Goal: Complete application form

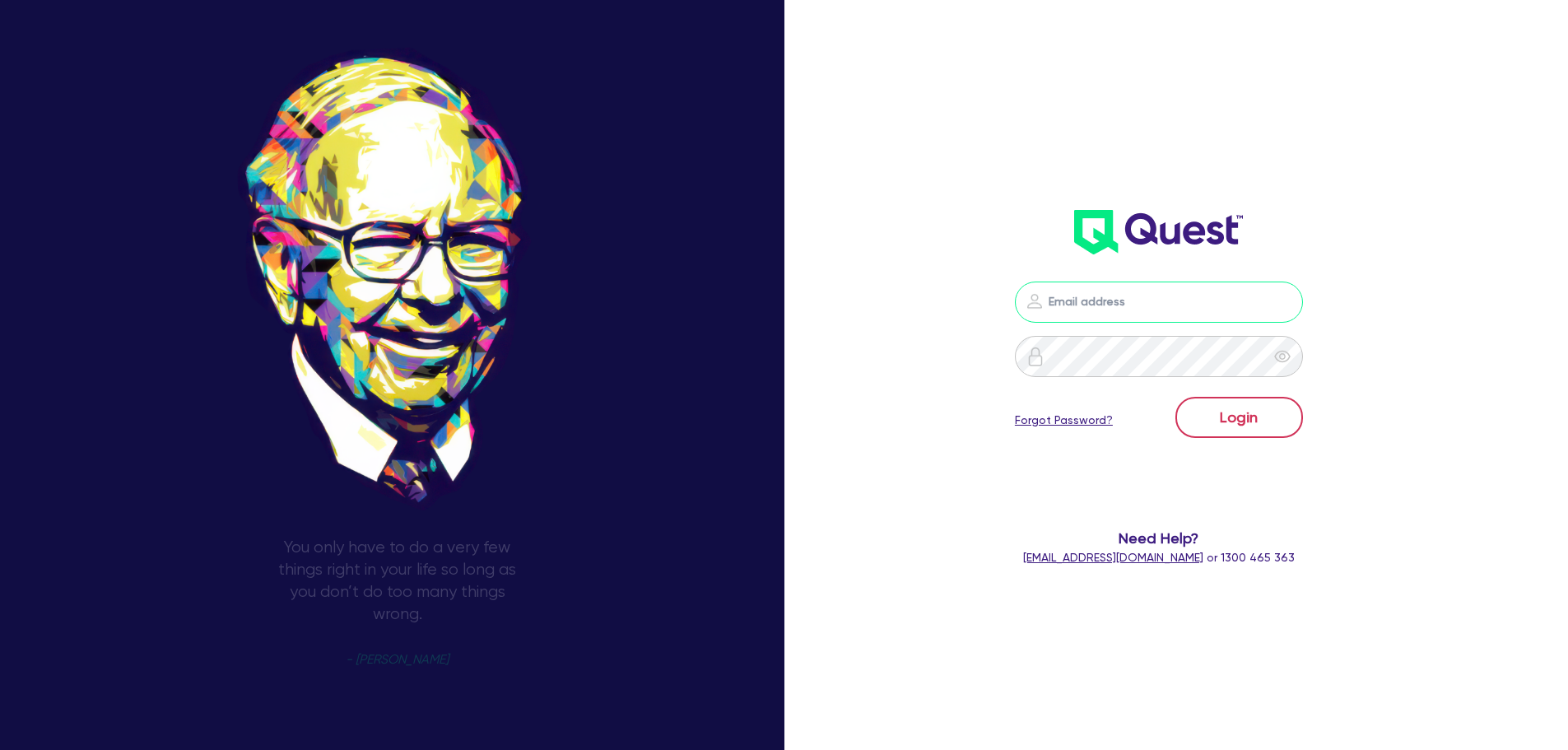
type input "[PERSON_NAME][EMAIL_ADDRESS][DOMAIN_NAME]"
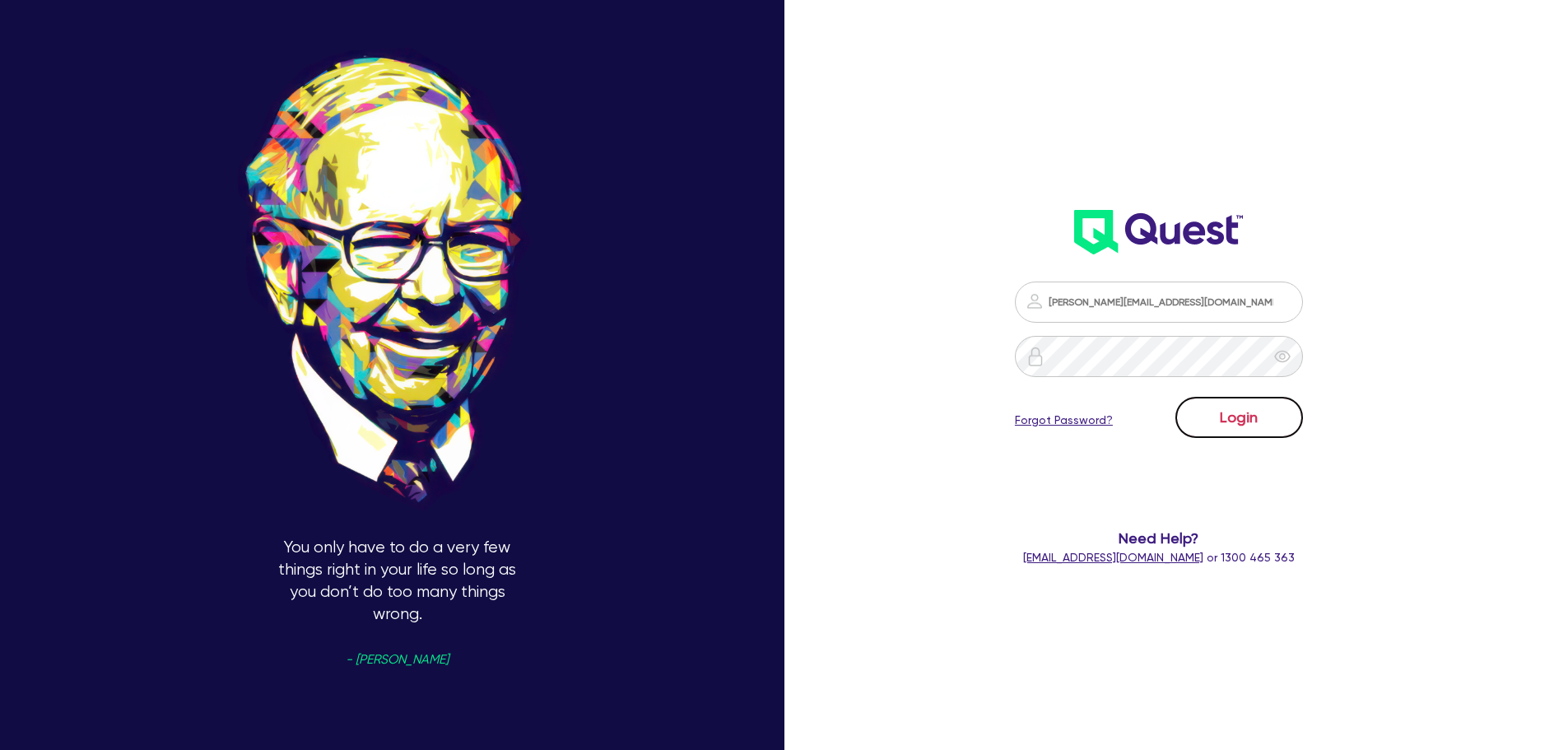
click at [1250, 418] on button "Login" at bounding box center [1239, 418] width 128 height 41
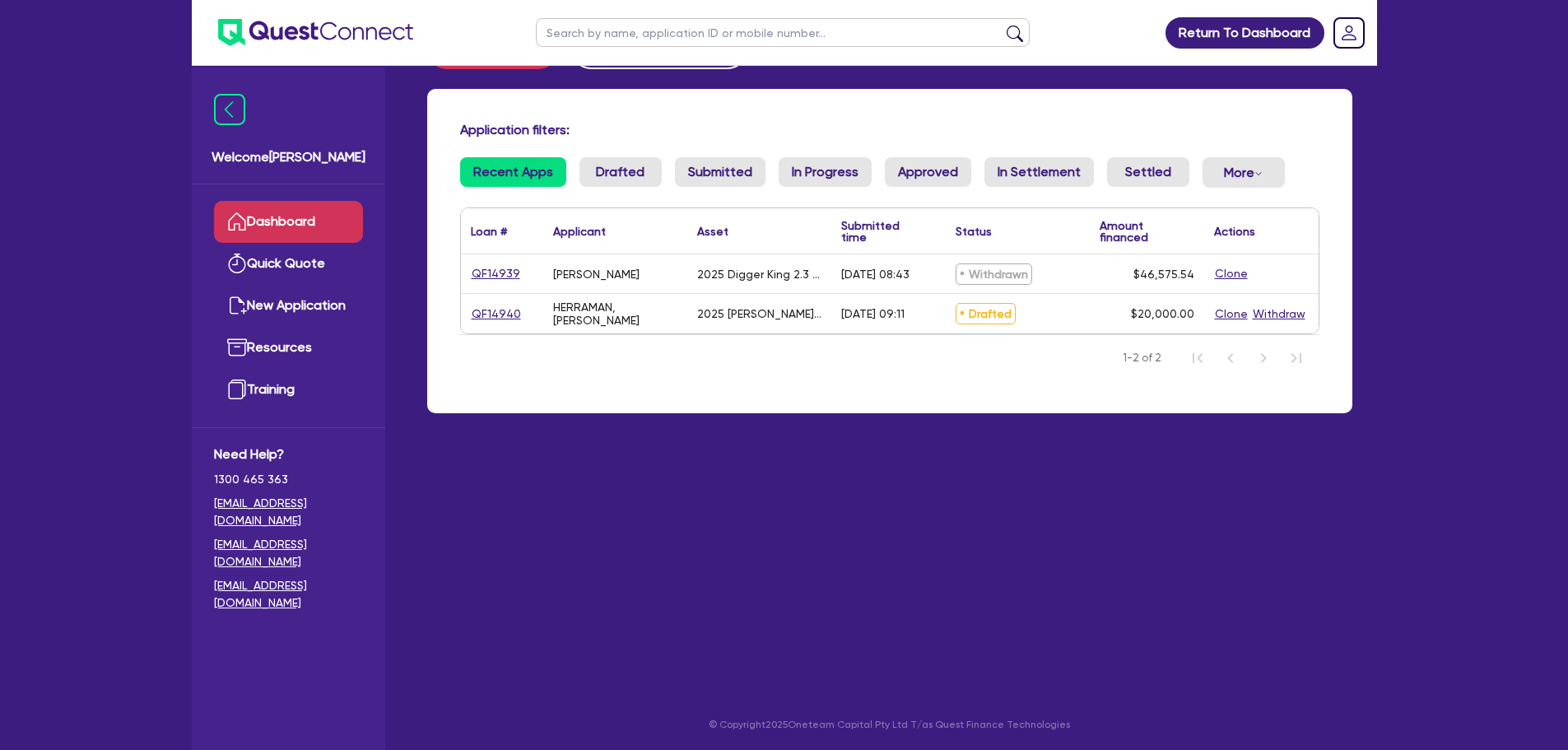
scroll to position [66, 0]
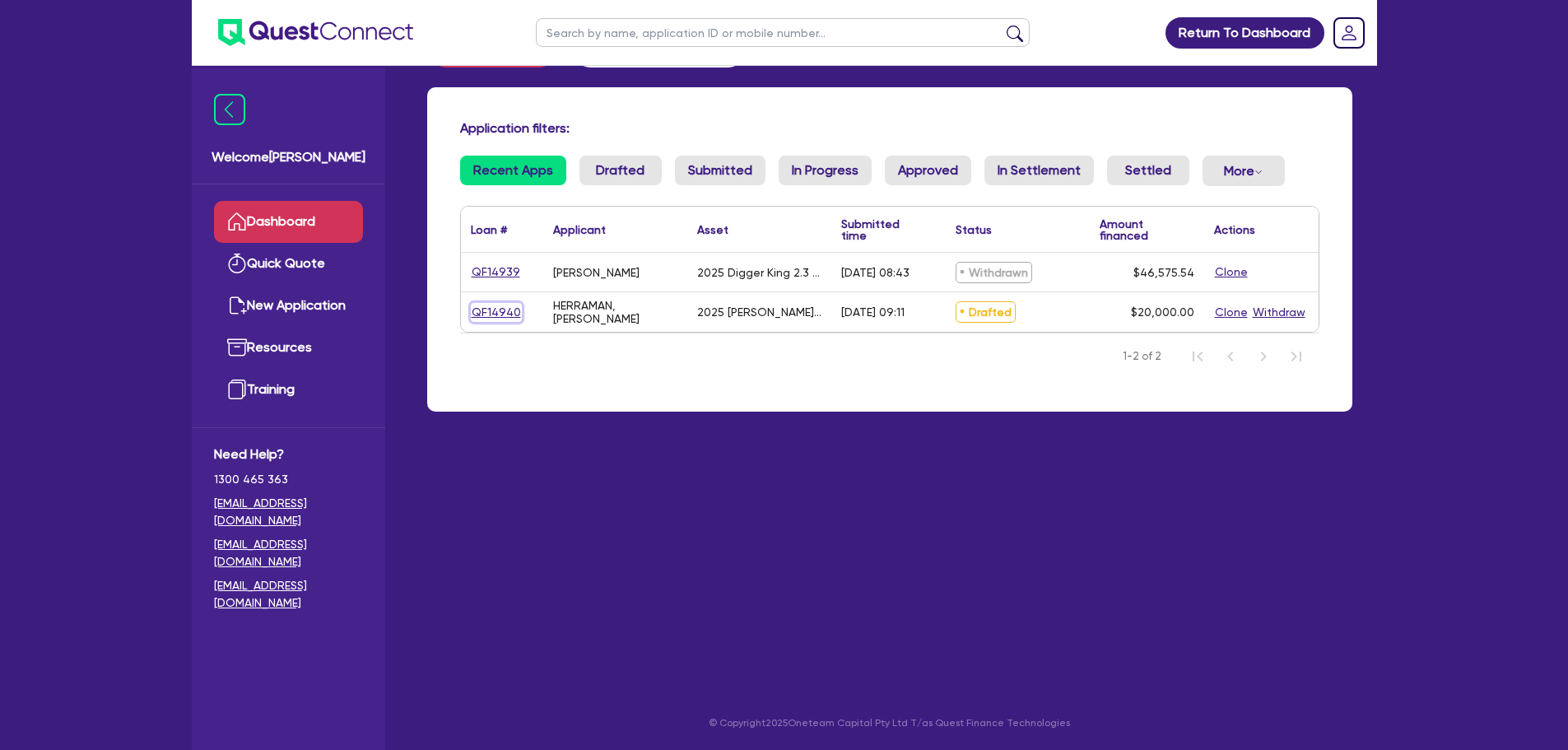
click at [508, 313] on link "QF14940" at bounding box center [496, 312] width 51 height 19
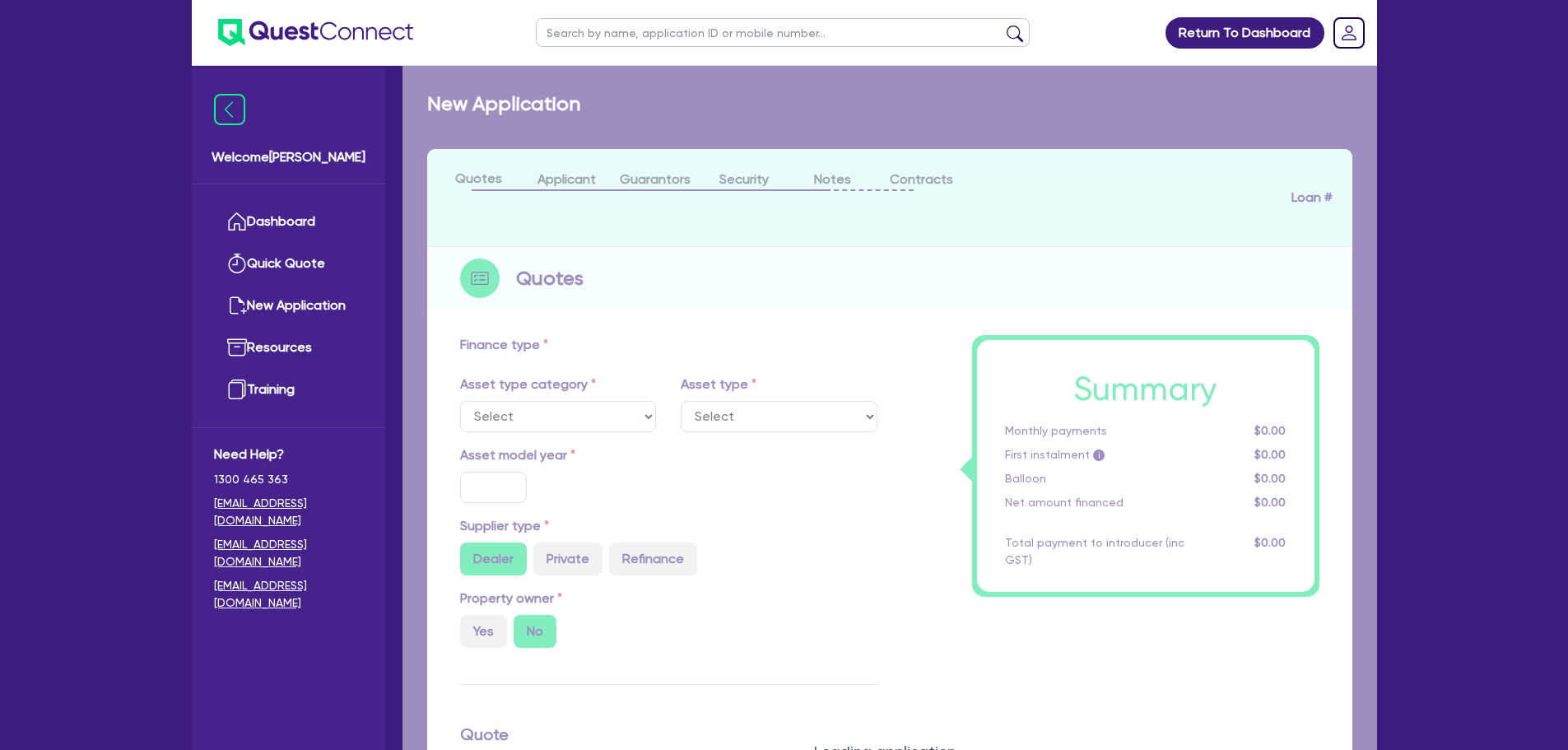
select select "CARS_AND_LIGHT_TRUCKS"
type input "2025"
radio input "false"
radio input "true"
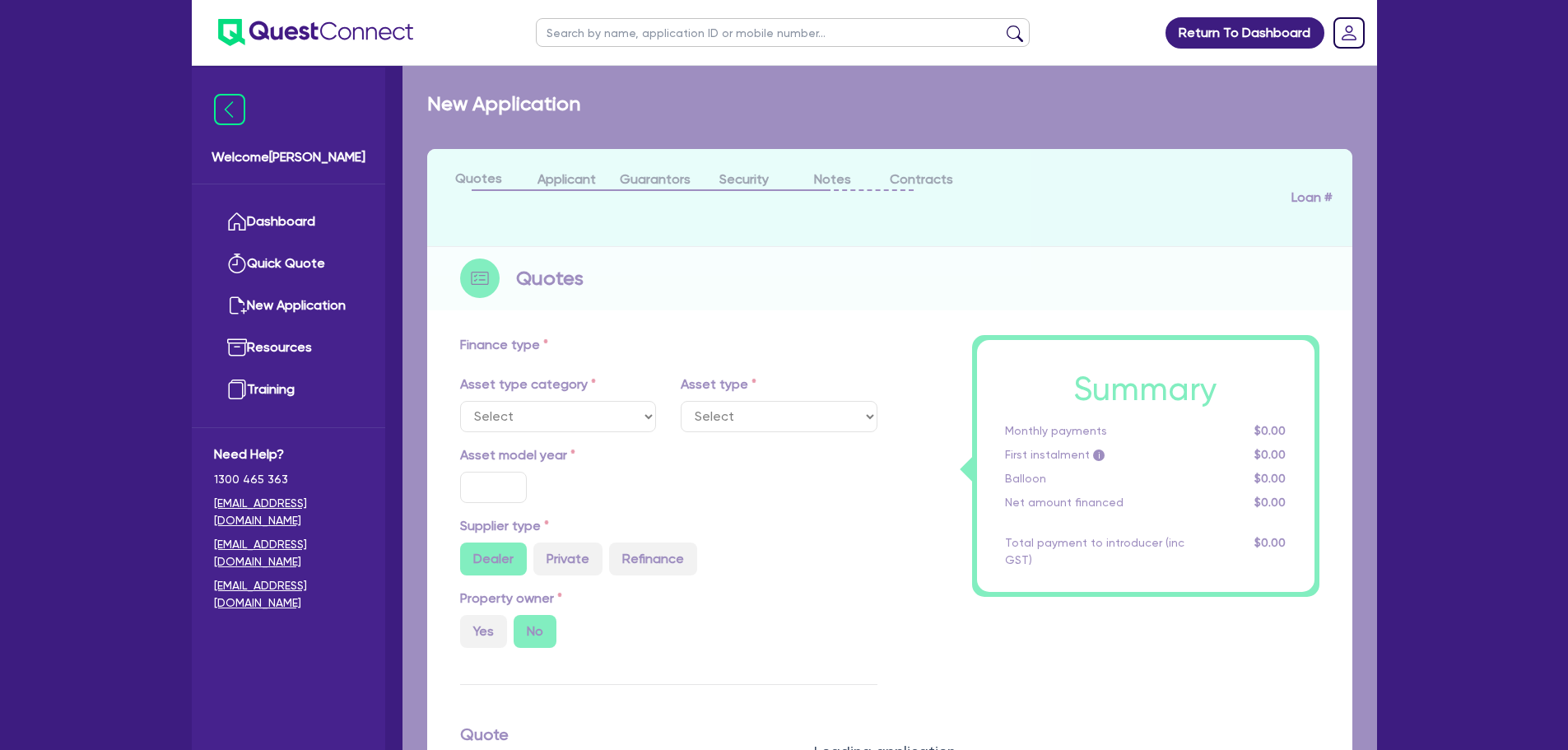
type input "20,000"
type input "11"
type input "2,200"
type input "17.95"
type input "900"
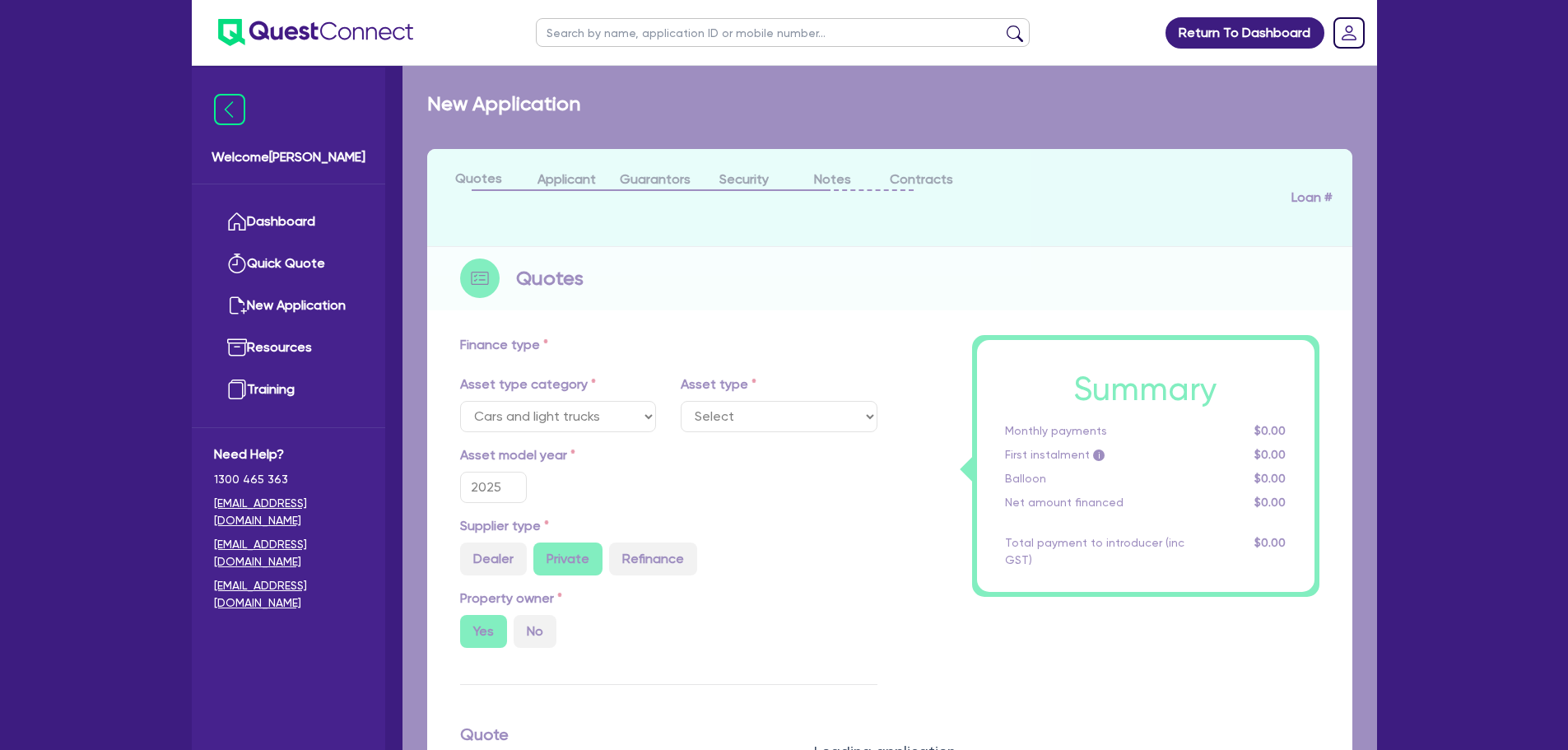
select select "PASSENGER_VEHICLES"
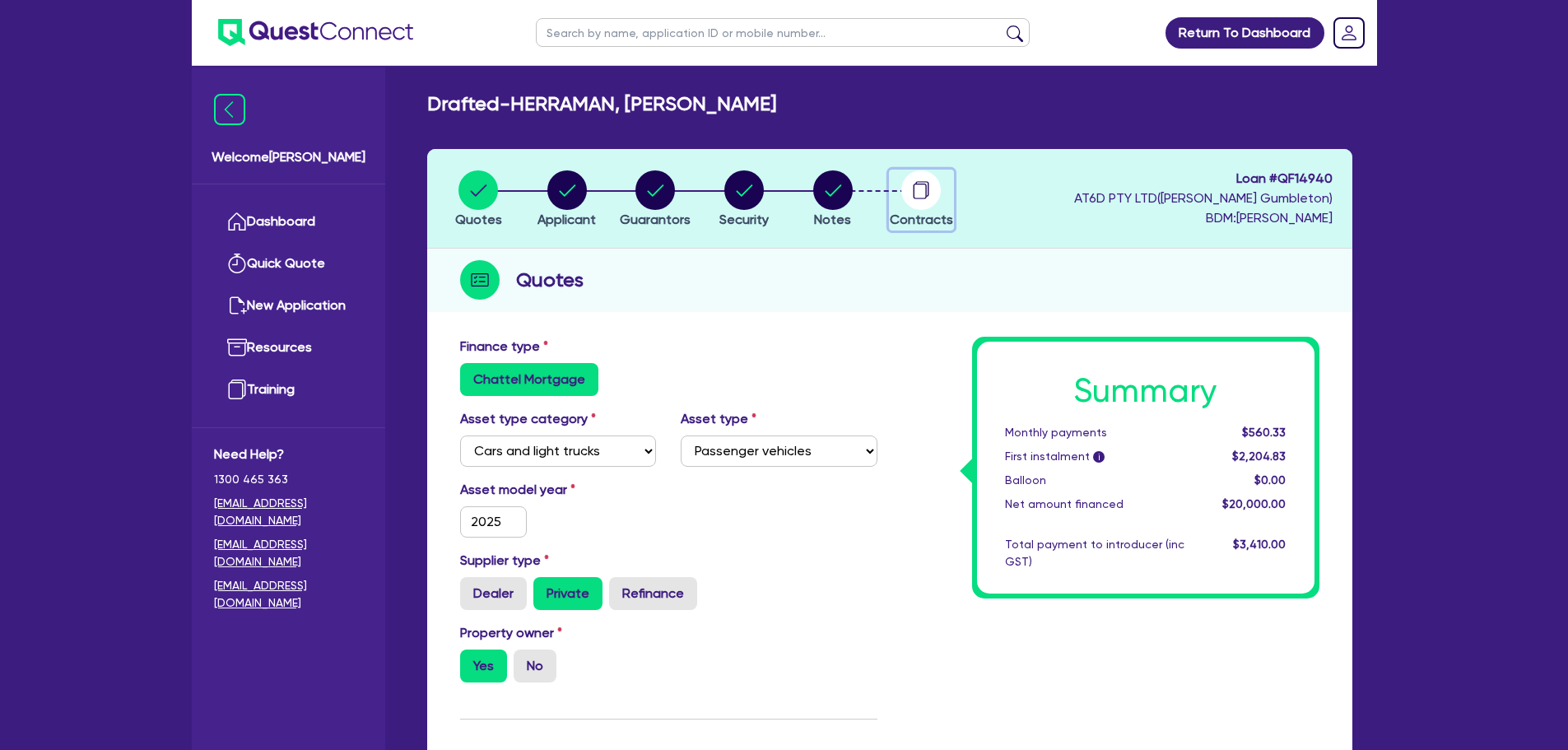
click at [920, 191] on circle "button" at bounding box center [921, 190] width 39 height 39
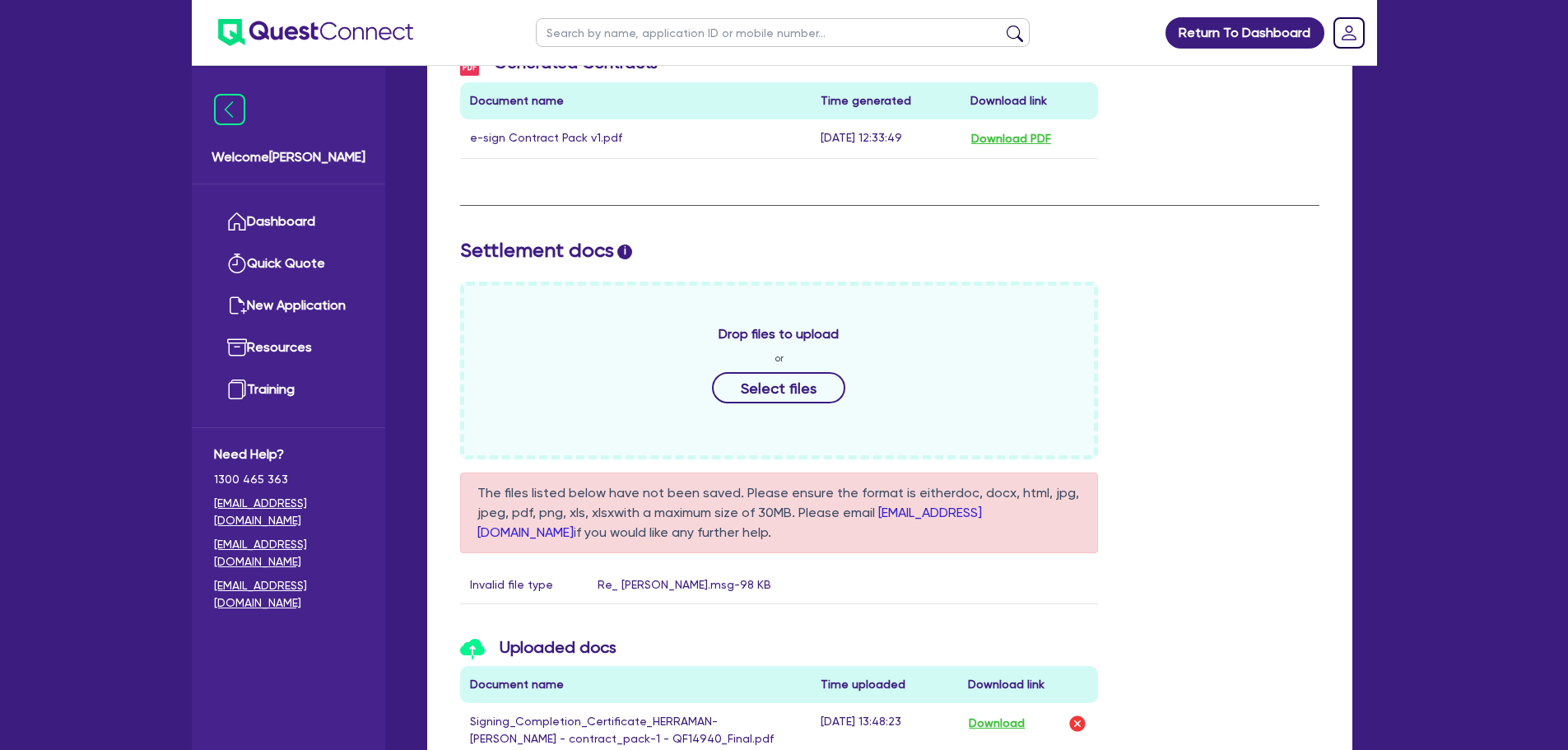
scroll to position [494, 0]
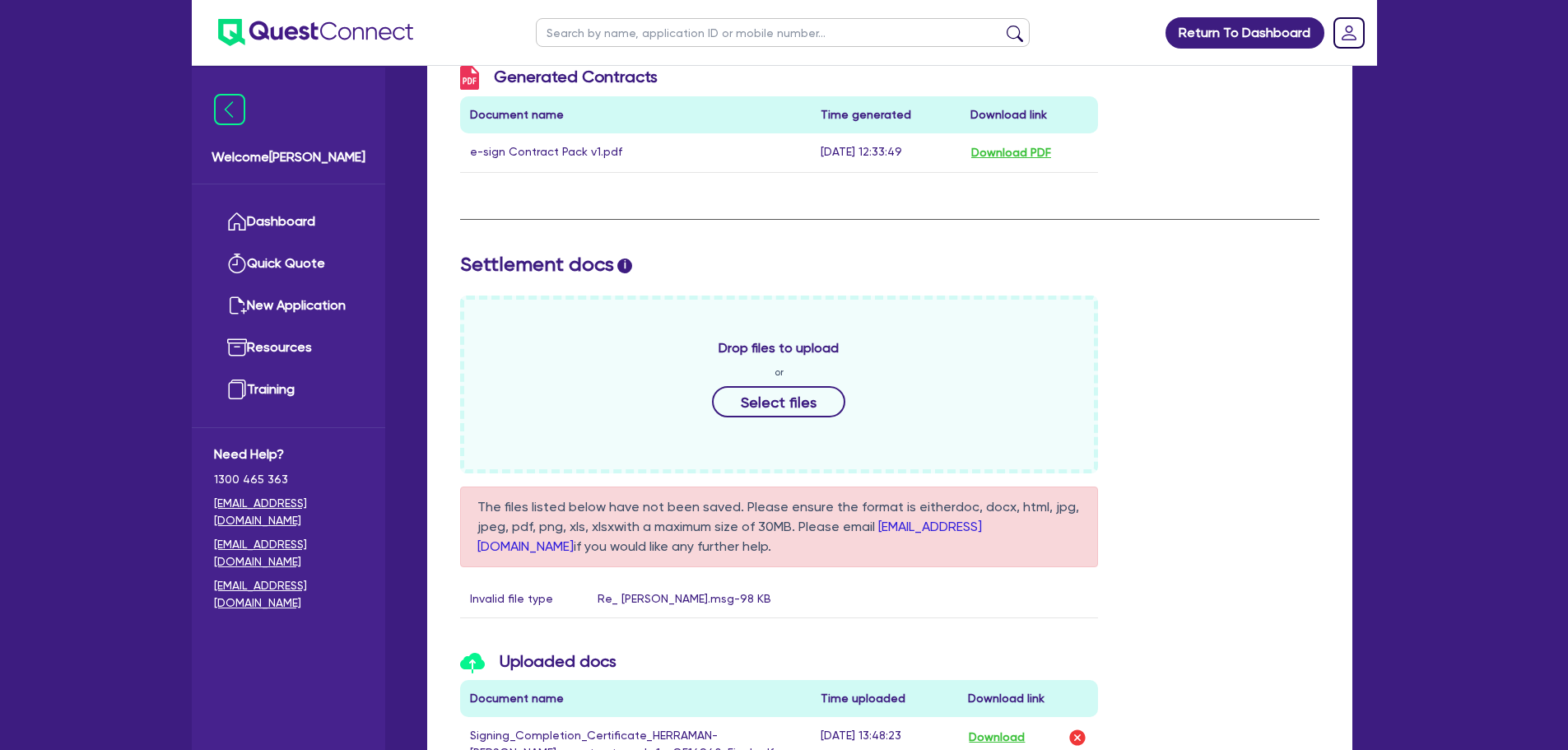
click at [1217, 432] on div "Drop files to upload or Select files The files listed below have not been saved…" at bounding box center [889, 464] width 884 height 336
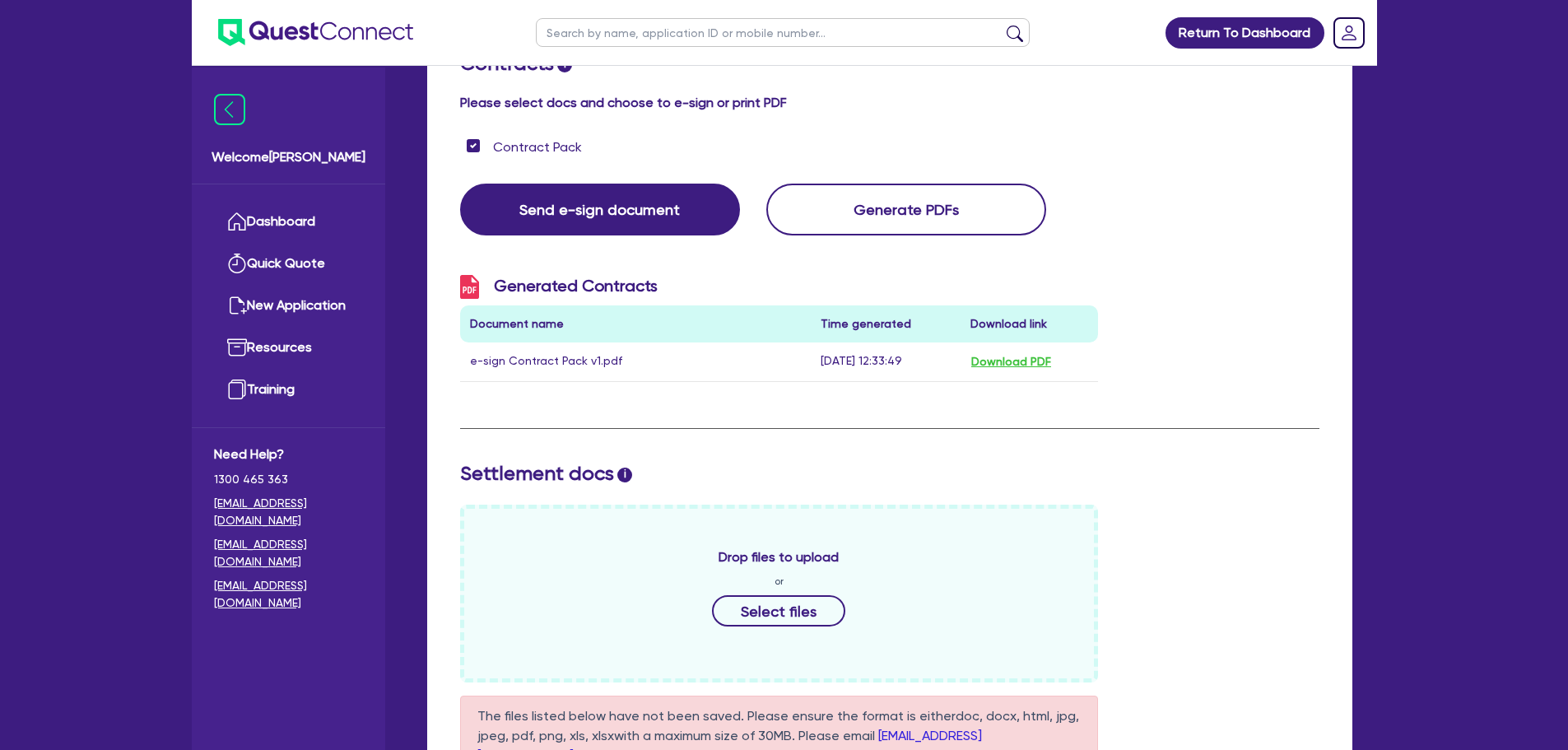
scroll to position [284, 0]
click at [1150, 401] on div "Contracts i Please select docs and choose to e-sign or print PDF Contract Pack …" at bounding box center [890, 588] width 859 height 1071
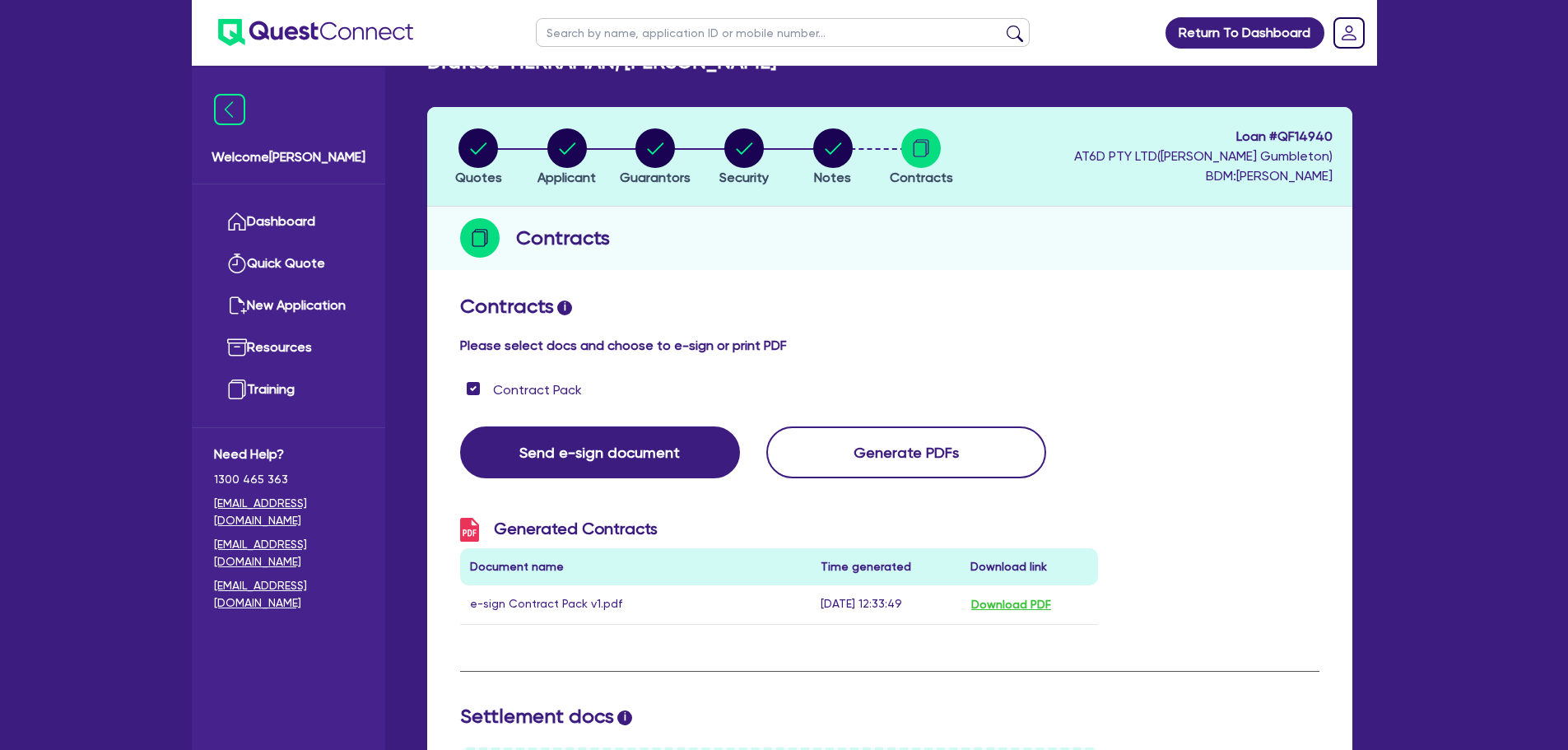
scroll to position [0, 0]
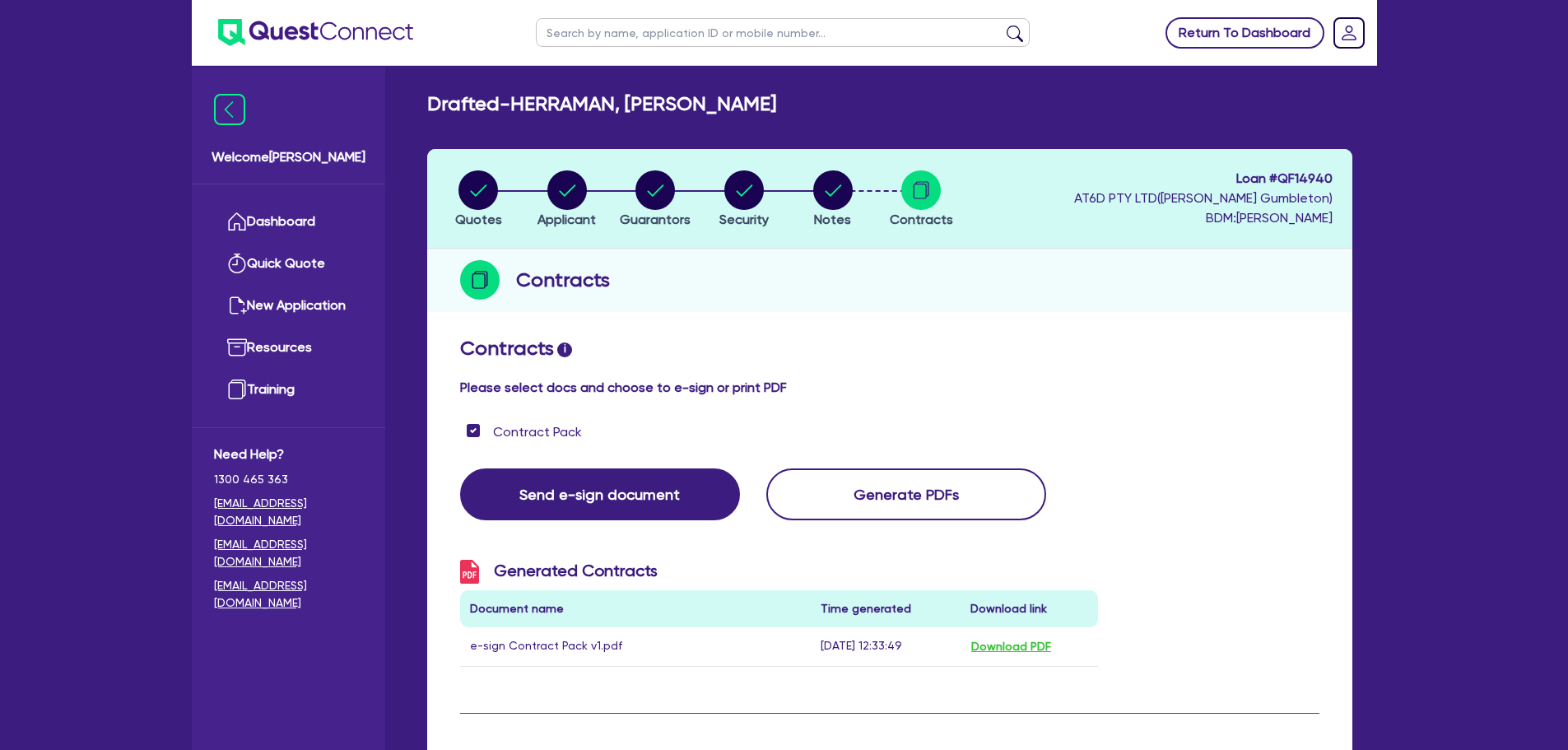
click at [1208, 23] on link "Return To Dashboard" at bounding box center [1245, 32] width 159 height 32
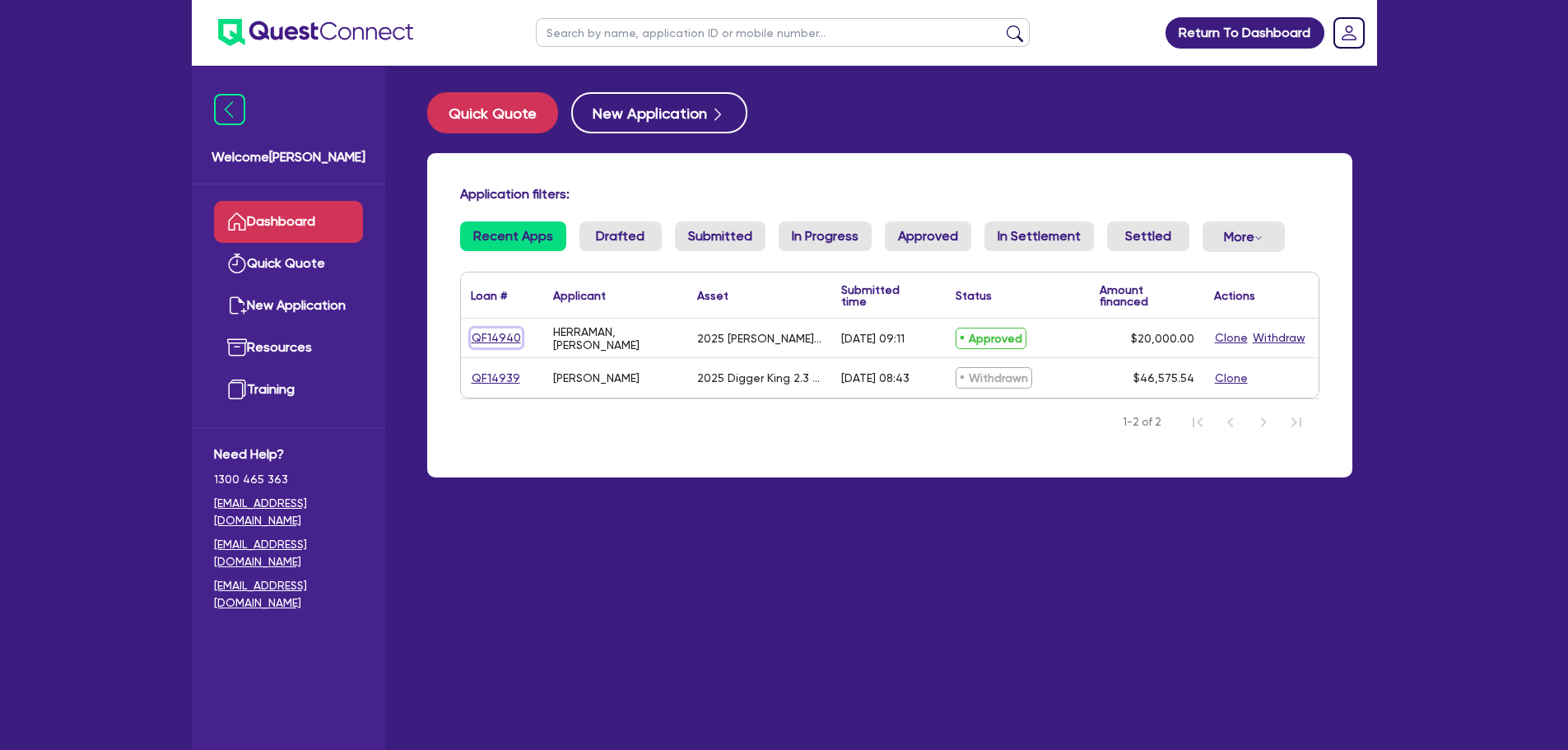
click at [504, 338] on link "QF14940" at bounding box center [496, 338] width 51 height 19
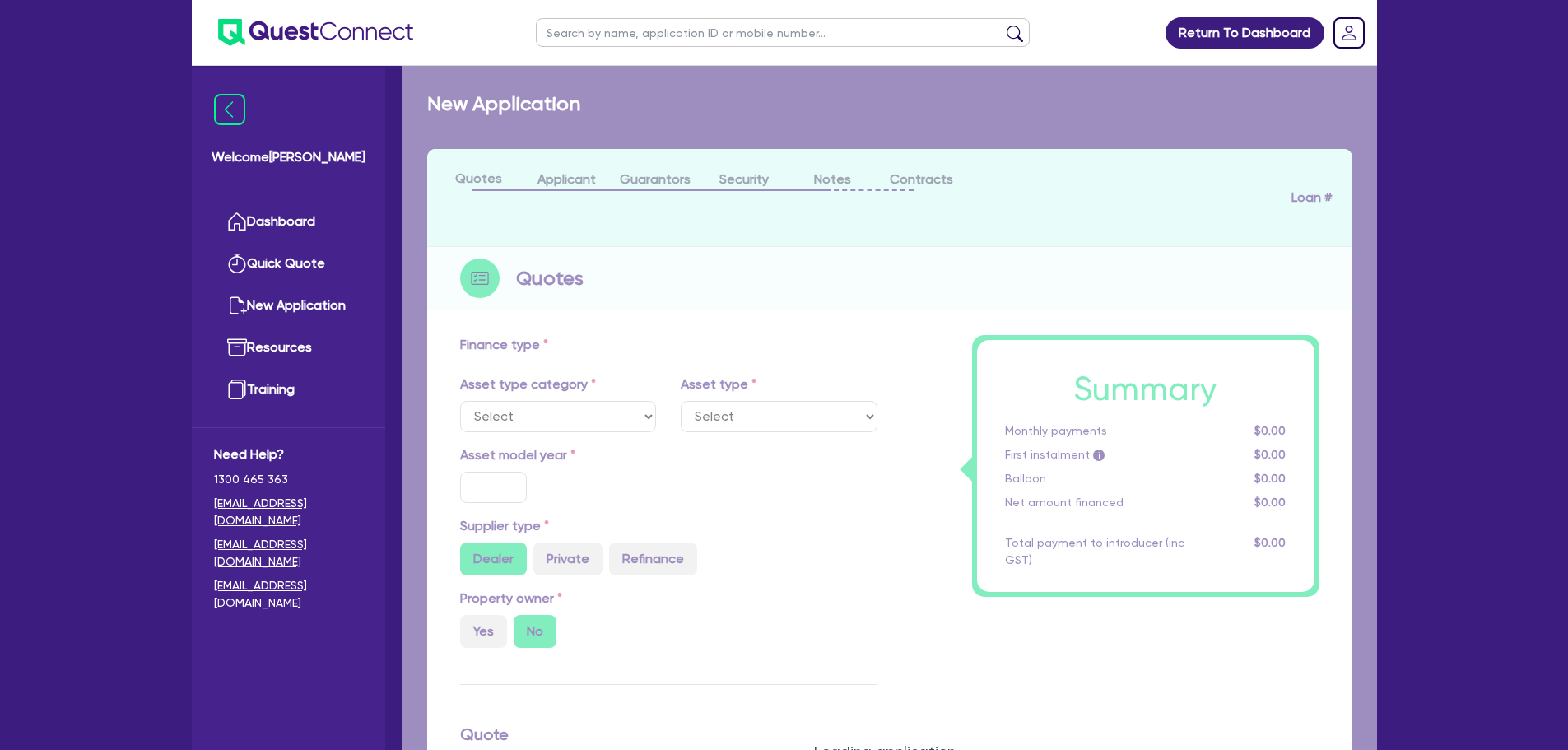
select select "CARS_AND_LIGHT_TRUCKS"
type input "2025"
radio input "false"
radio input "true"
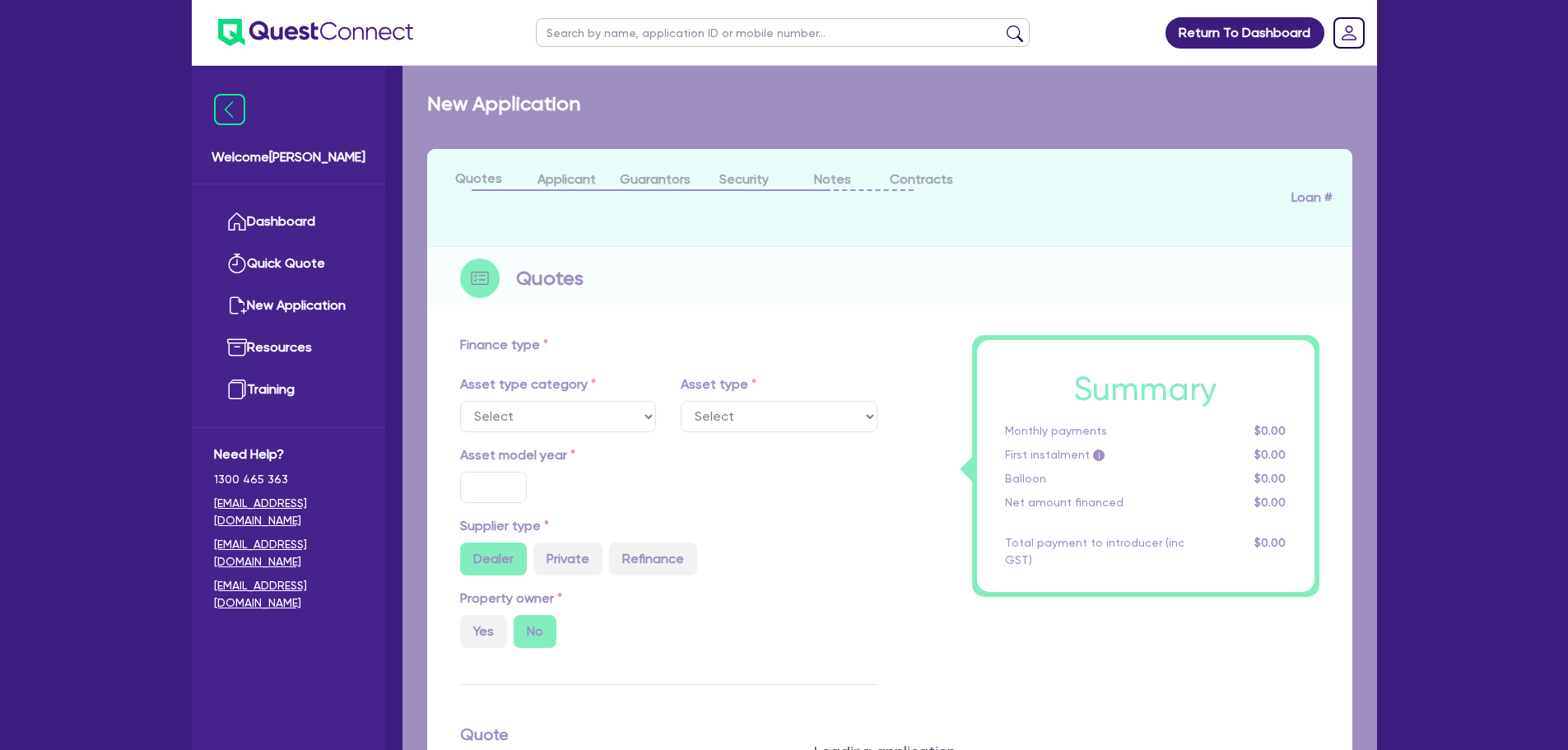
type input "20,000"
type input "11"
type input "2,200"
type input "17.95"
type input "900"
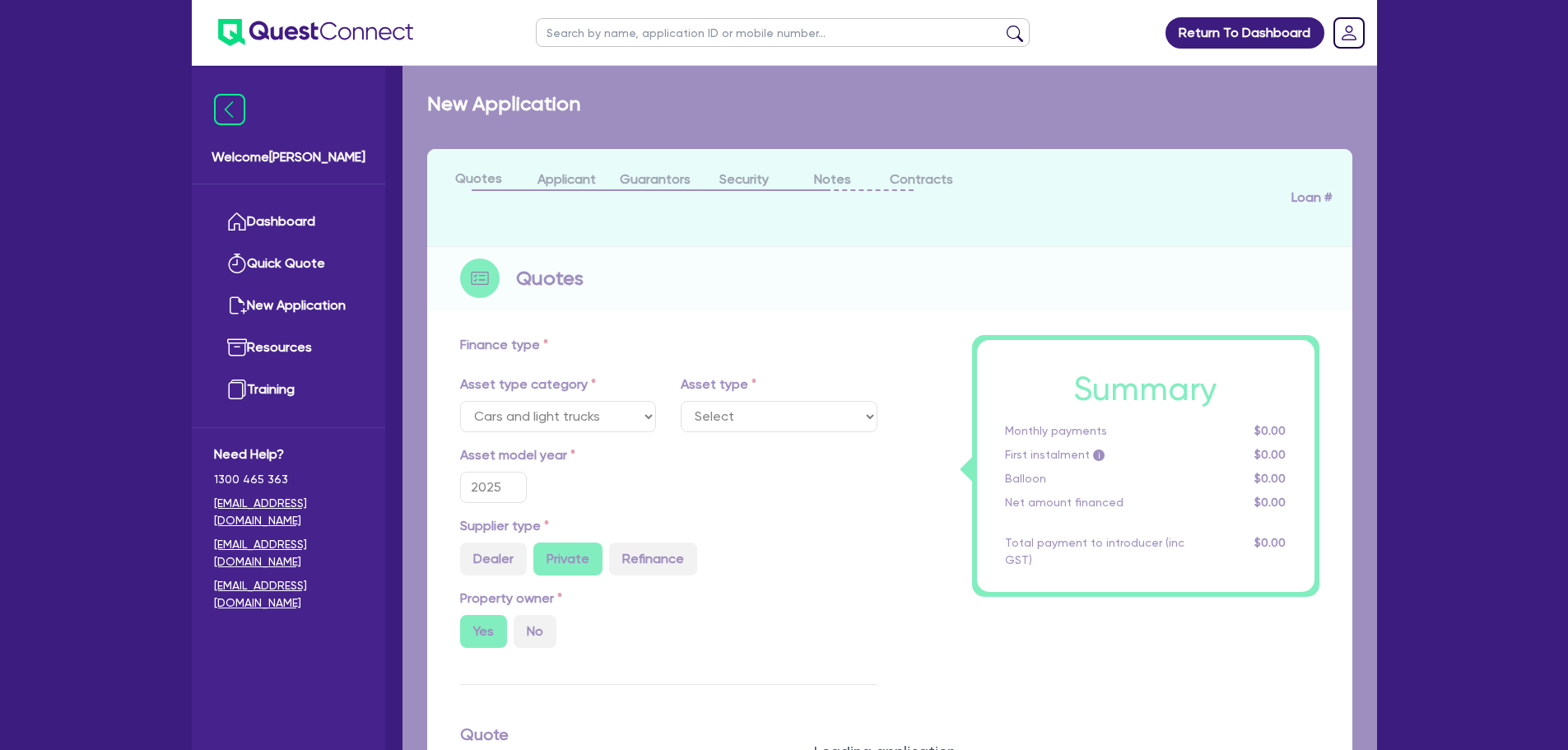
select select "PASSENGER_VEHICLES"
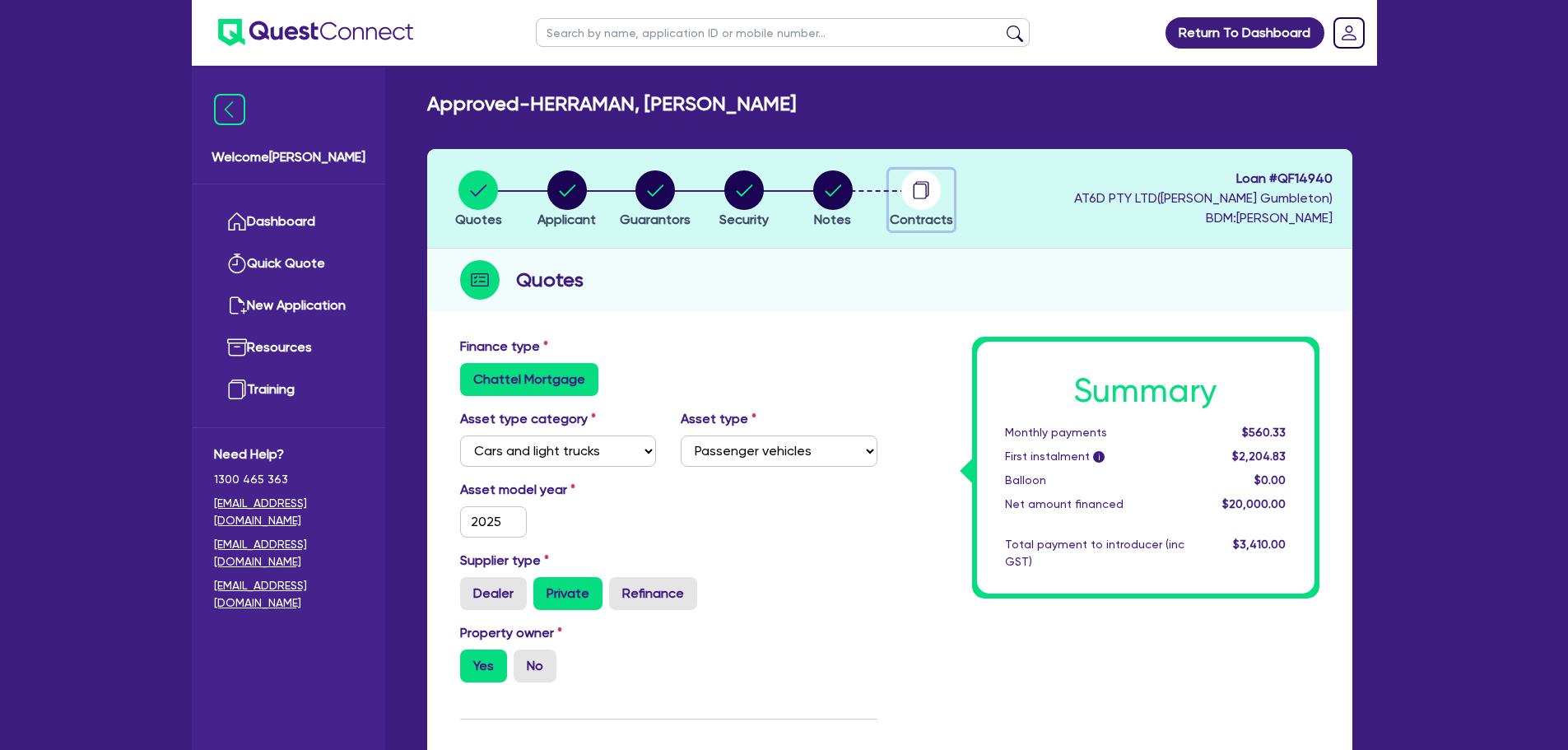
click at [918, 199] on circle "button" at bounding box center [921, 190] width 39 height 39
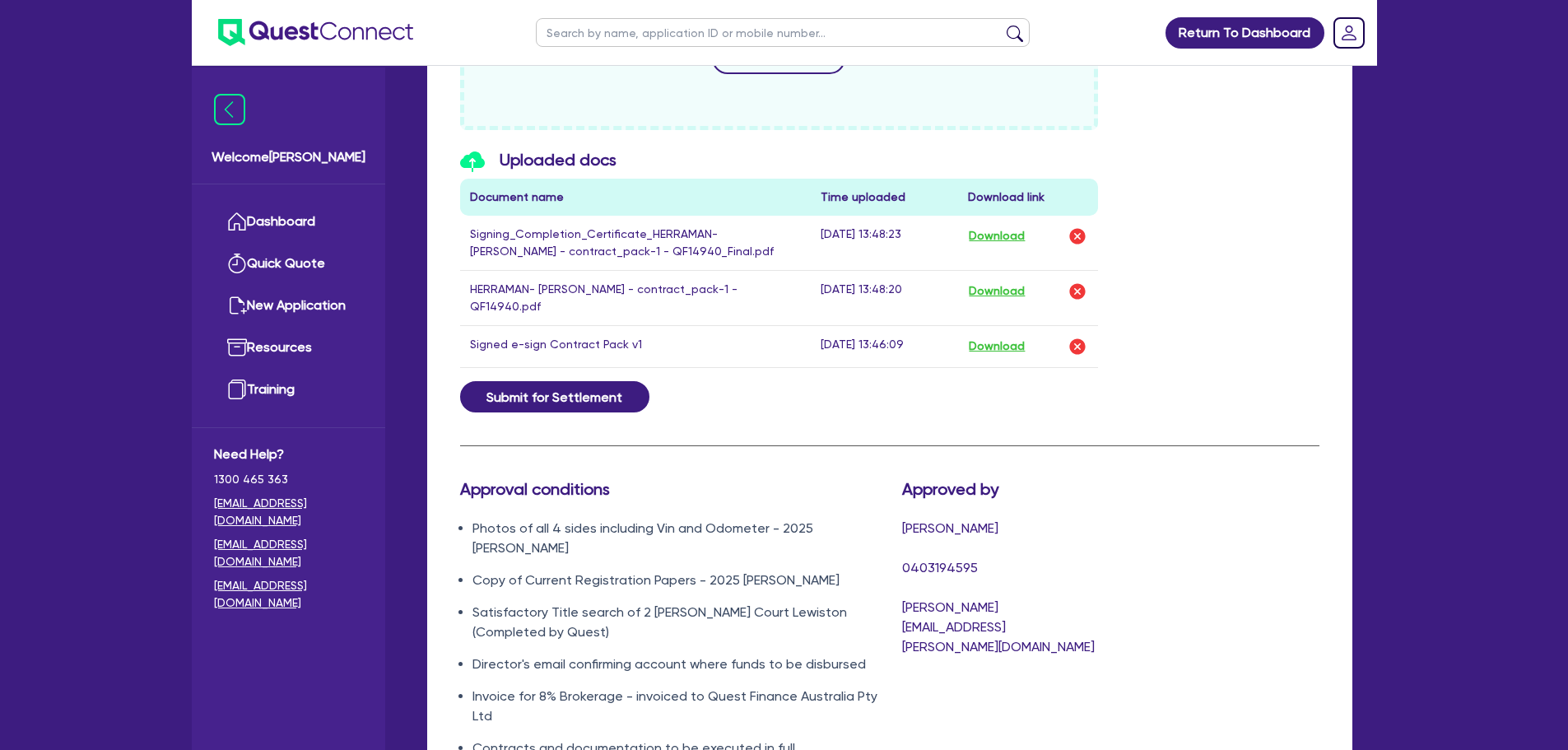
scroll to position [794, 0]
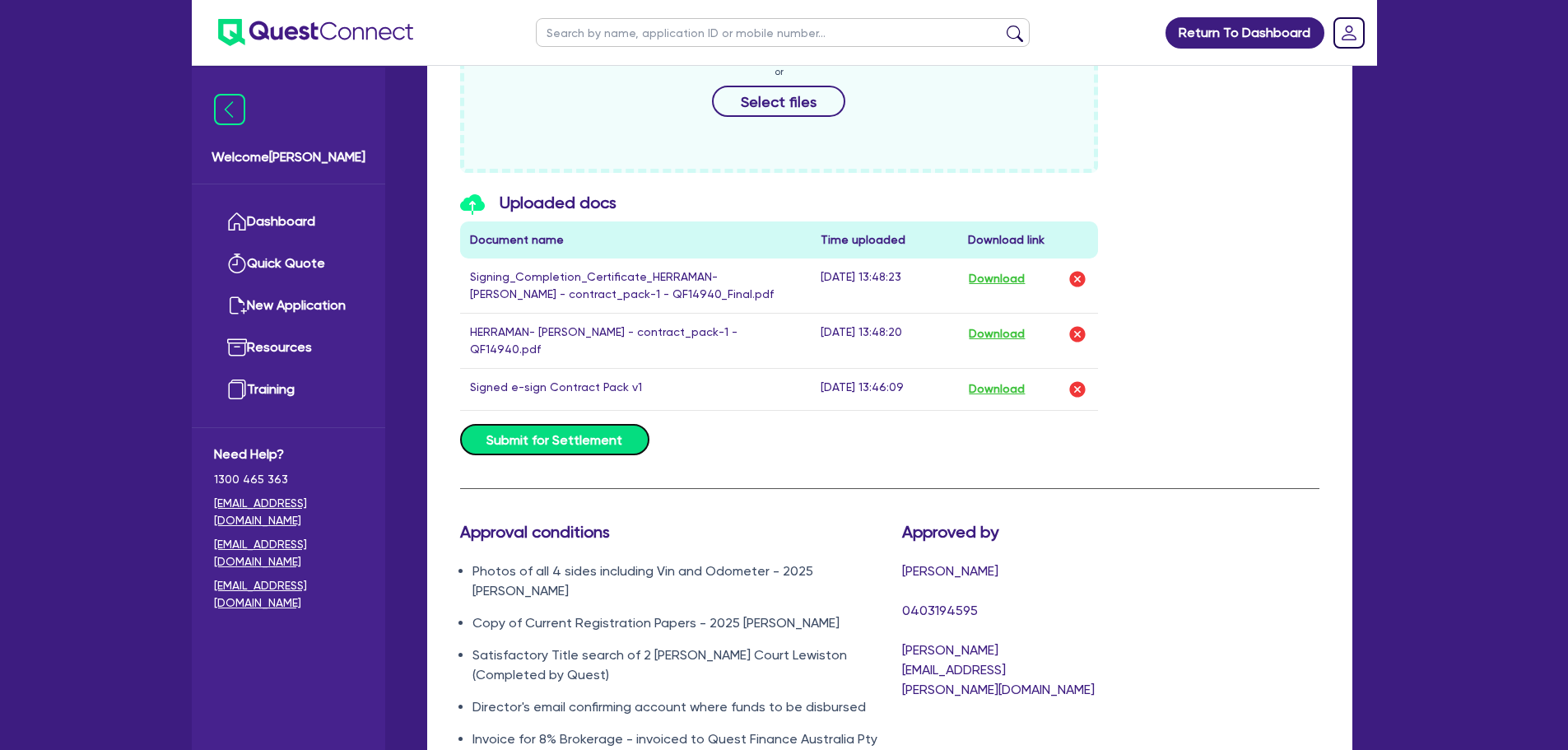
click at [544, 427] on button "Submit for Settlement" at bounding box center [555, 439] width 189 height 32
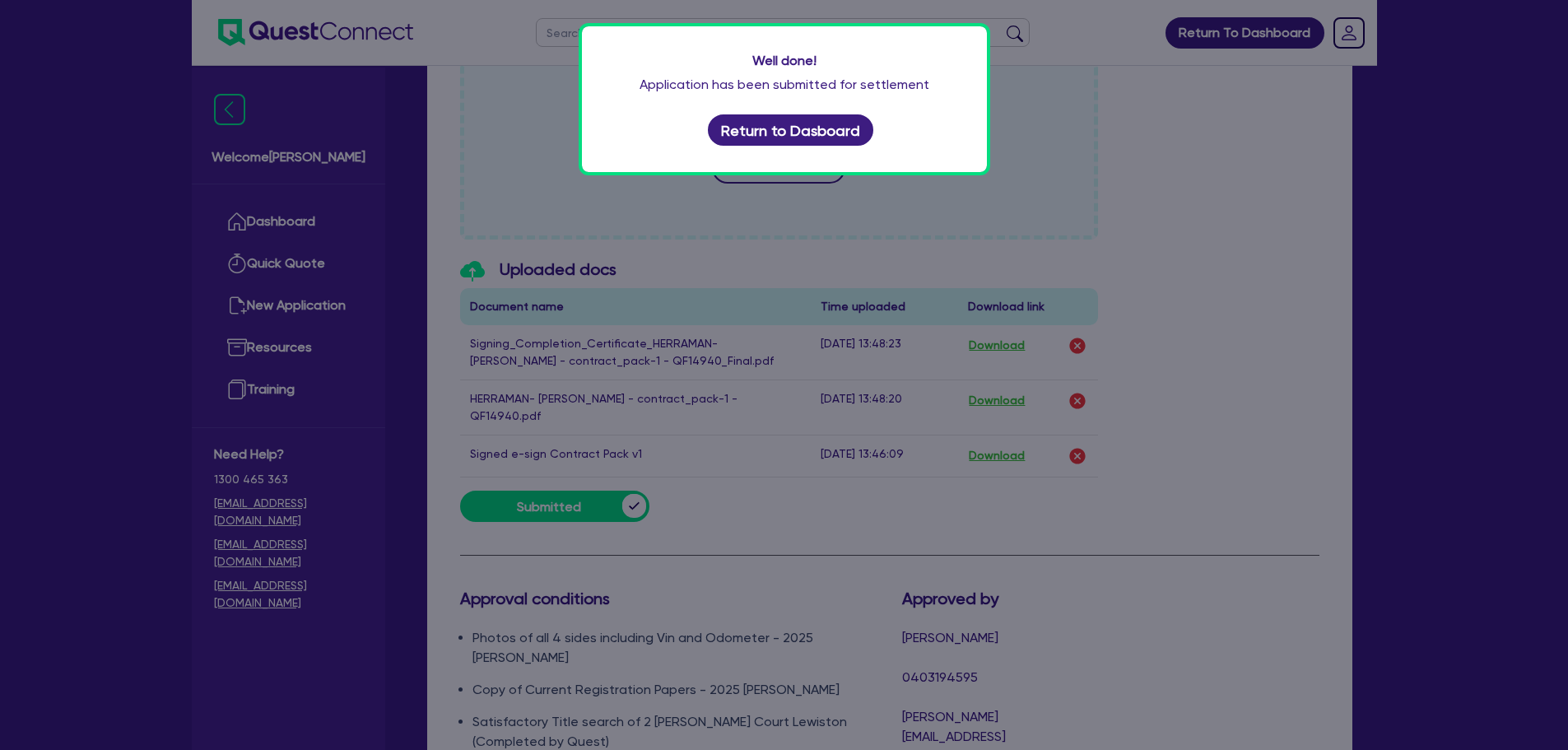
scroll to position [712, 0]
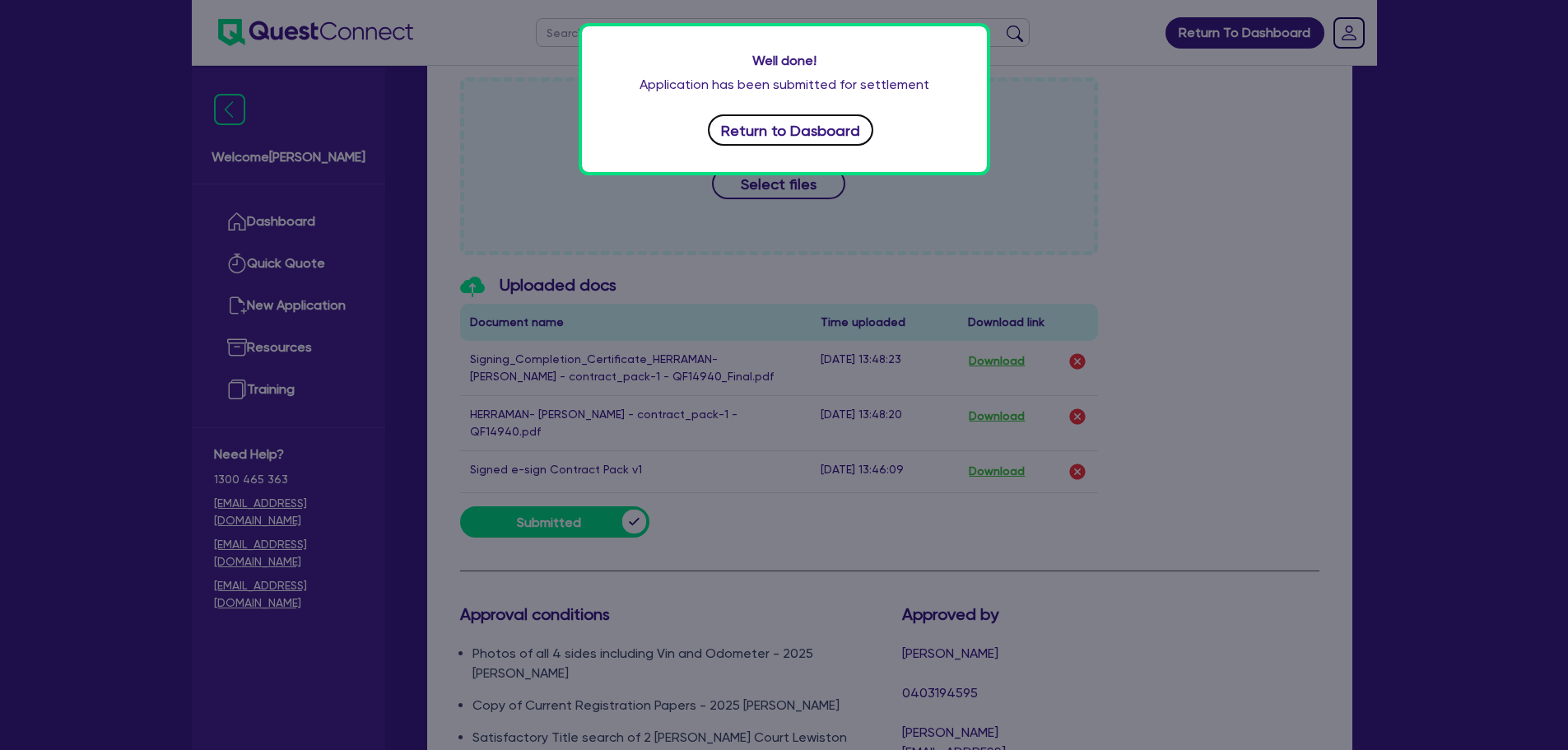
click at [858, 135] on button "Return to Dasboard" at bounding box center [791, 130] width 166 height 32
